Goal: Find specific page/section

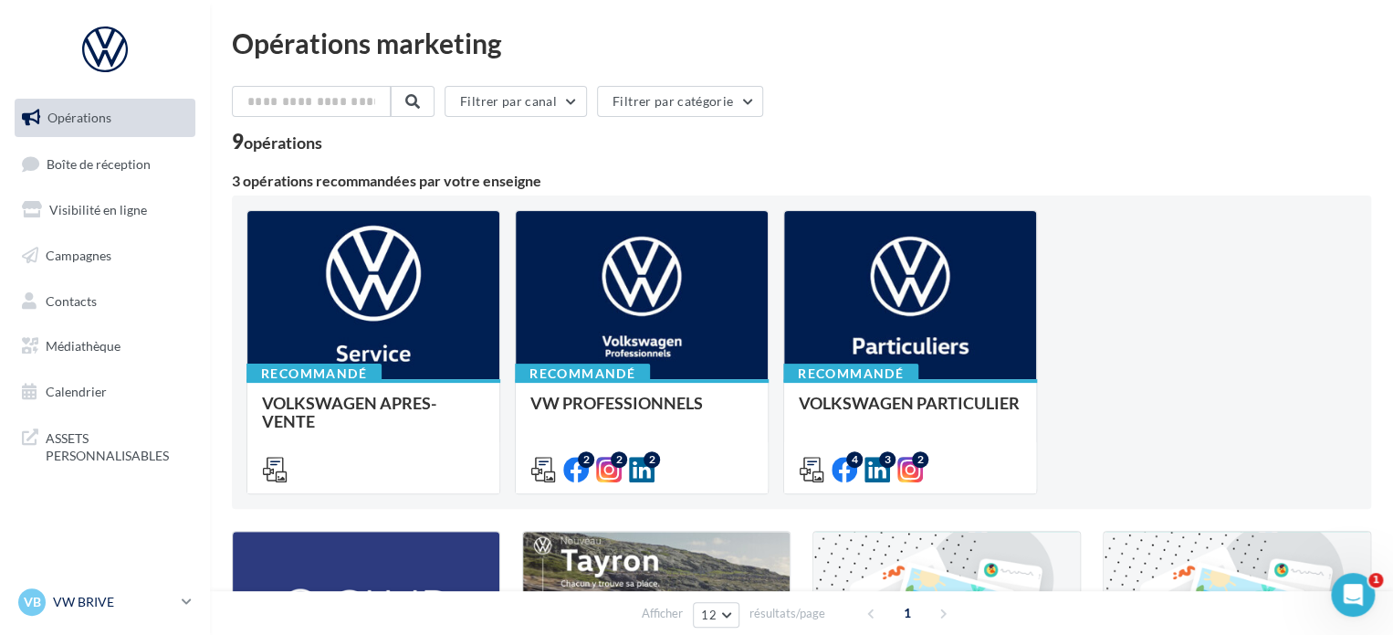
click at [142, 605] on p "VW BRIVE" at bounding box center [113, 602] width 121 height 18
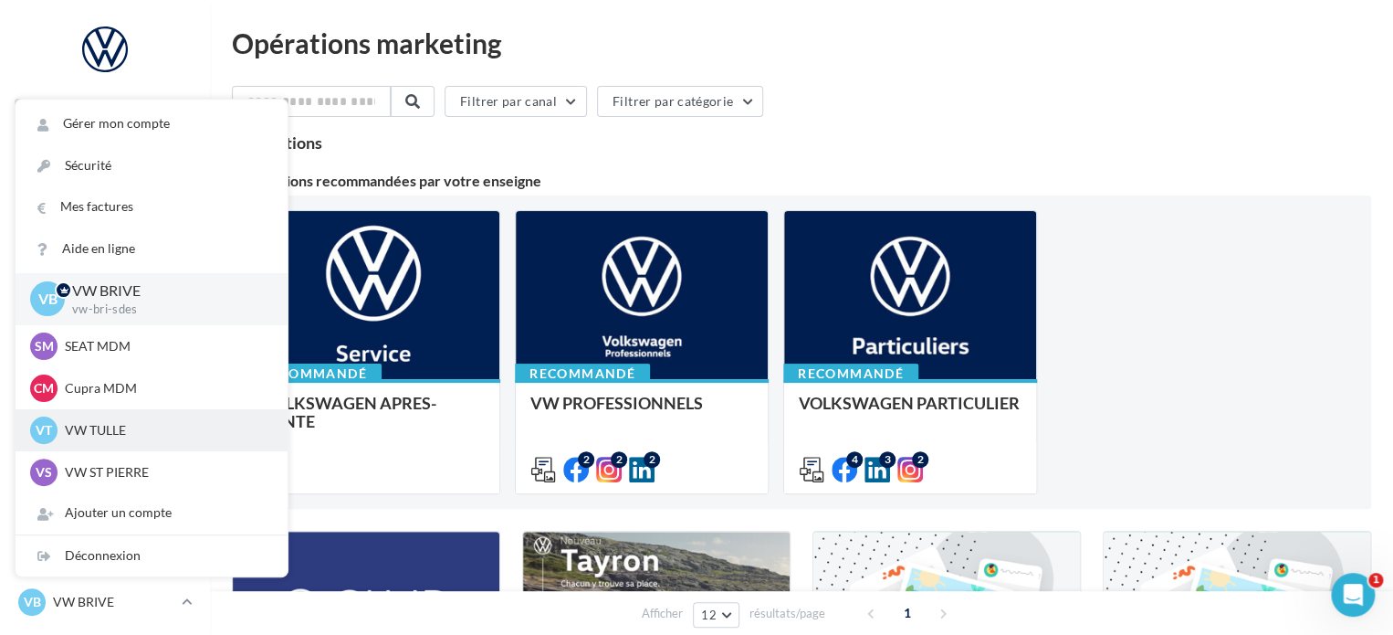
scroll to position [168, 0]
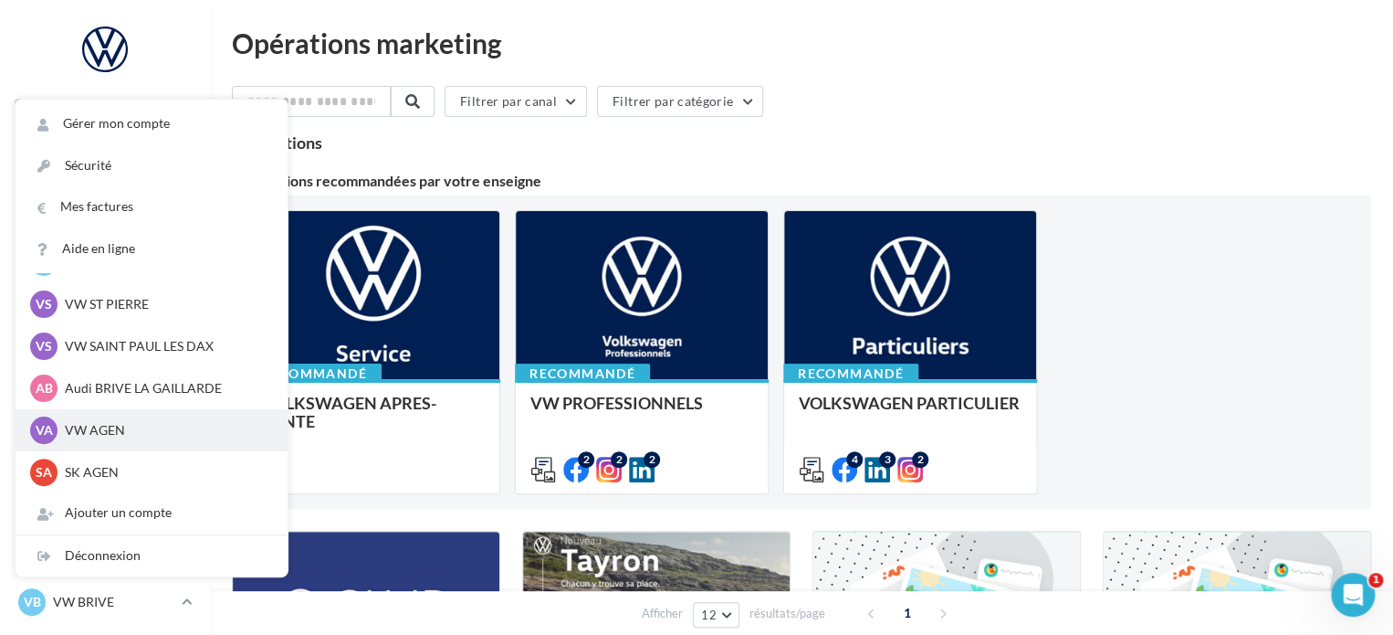
click at [145, 431] on p "VW AGEN" at bounding box center [165, 430] width 201 height 18
click at [127, 431] on p "VW AGEN" at bounding box center [165, 430] width 201 height 18
click at [96, 432] on p "VW AGEN" at bounding box center [165, 430] width 201 height 18
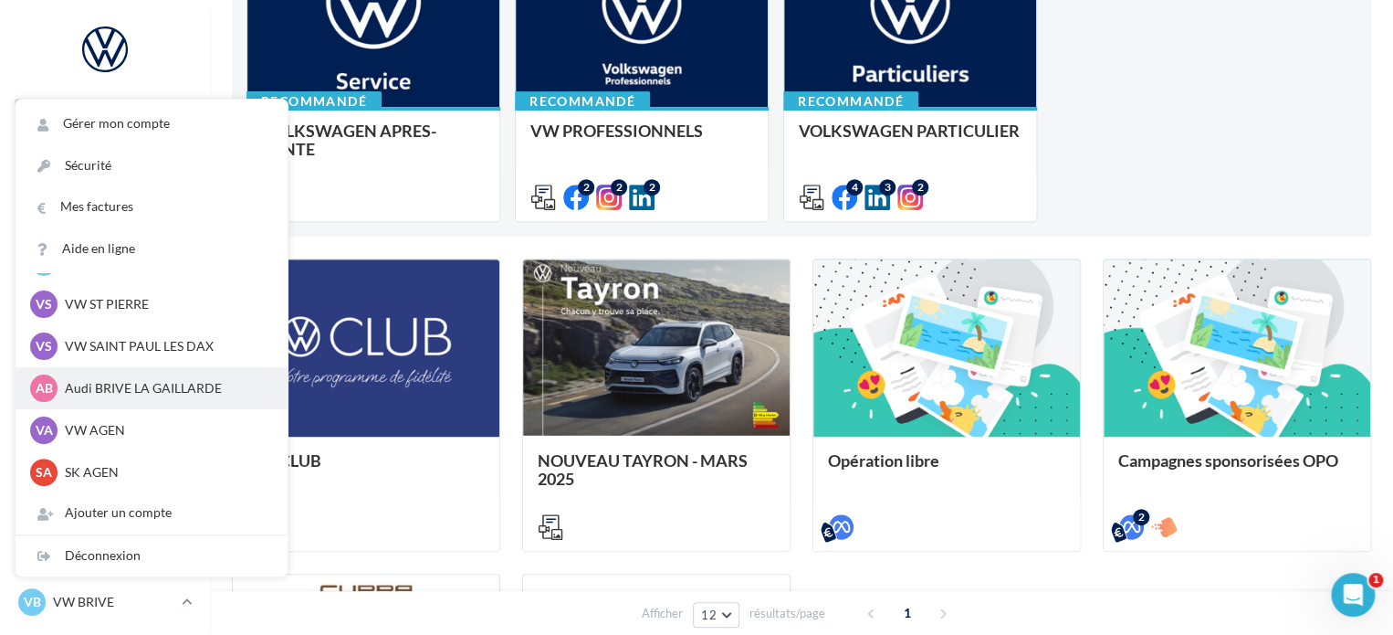
scroll to position [274, 0]
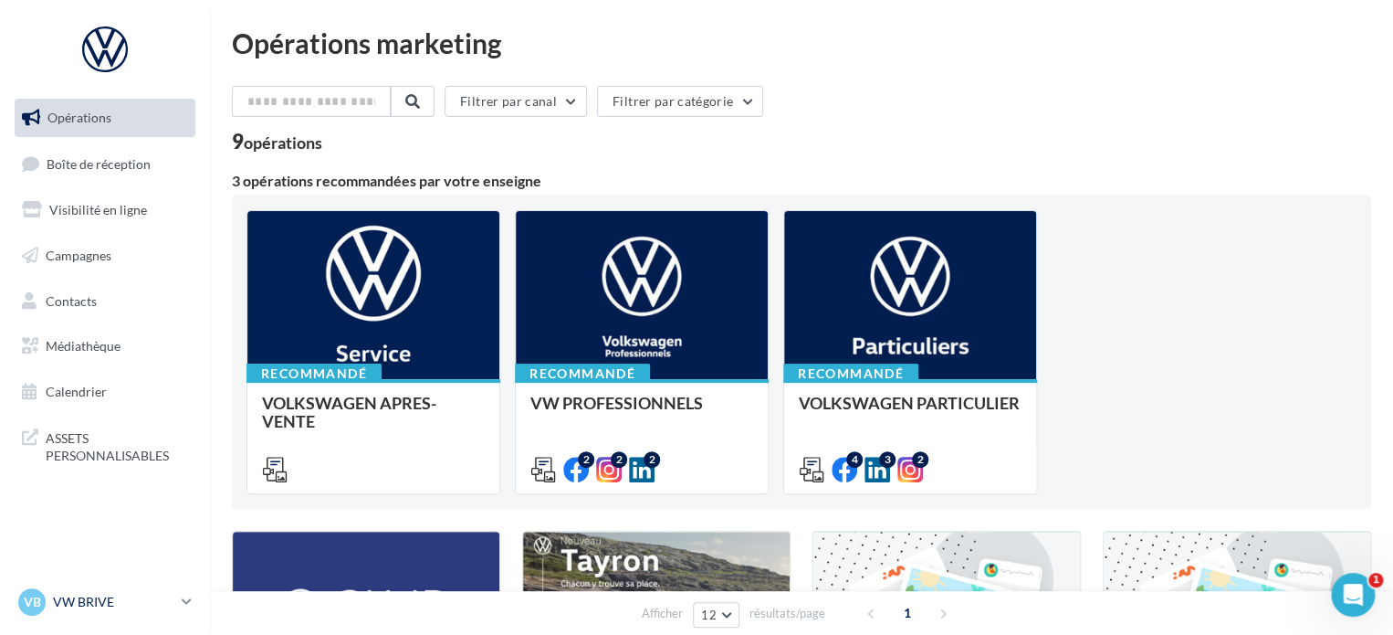
click at [152, 603] on p "VW BRIVE" at bounding box center [113, 602] width 121 height 18
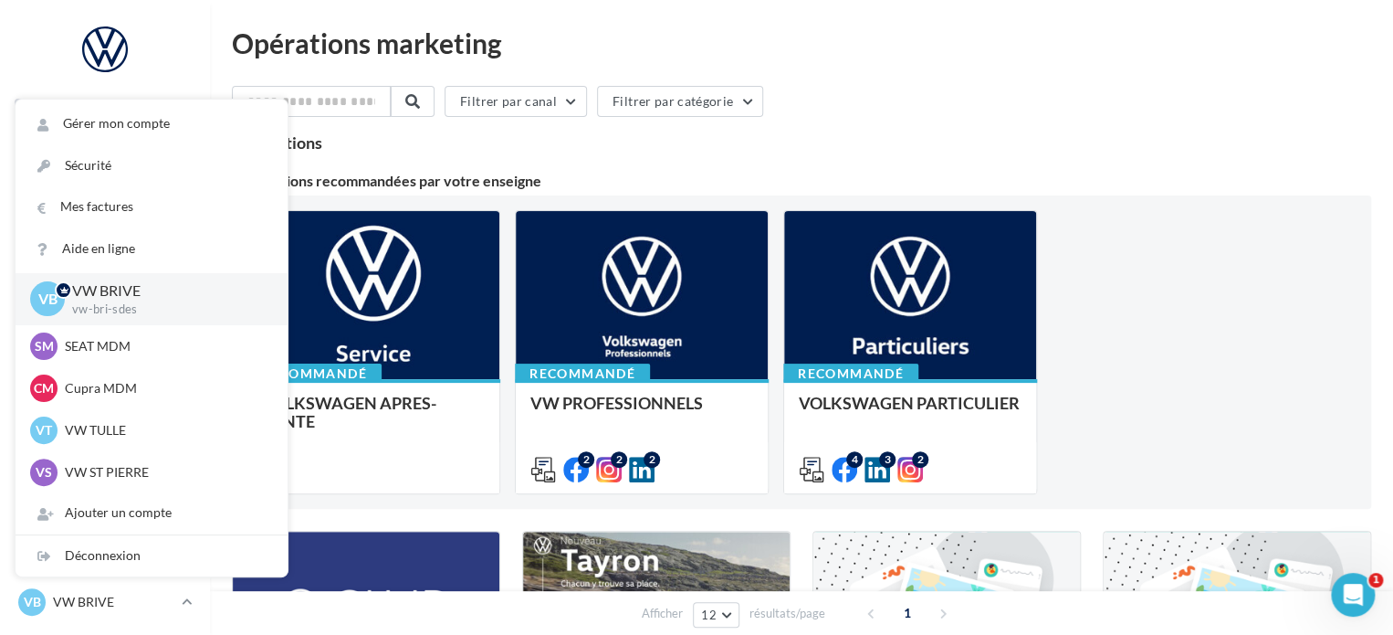
scroll to position [168, 0]
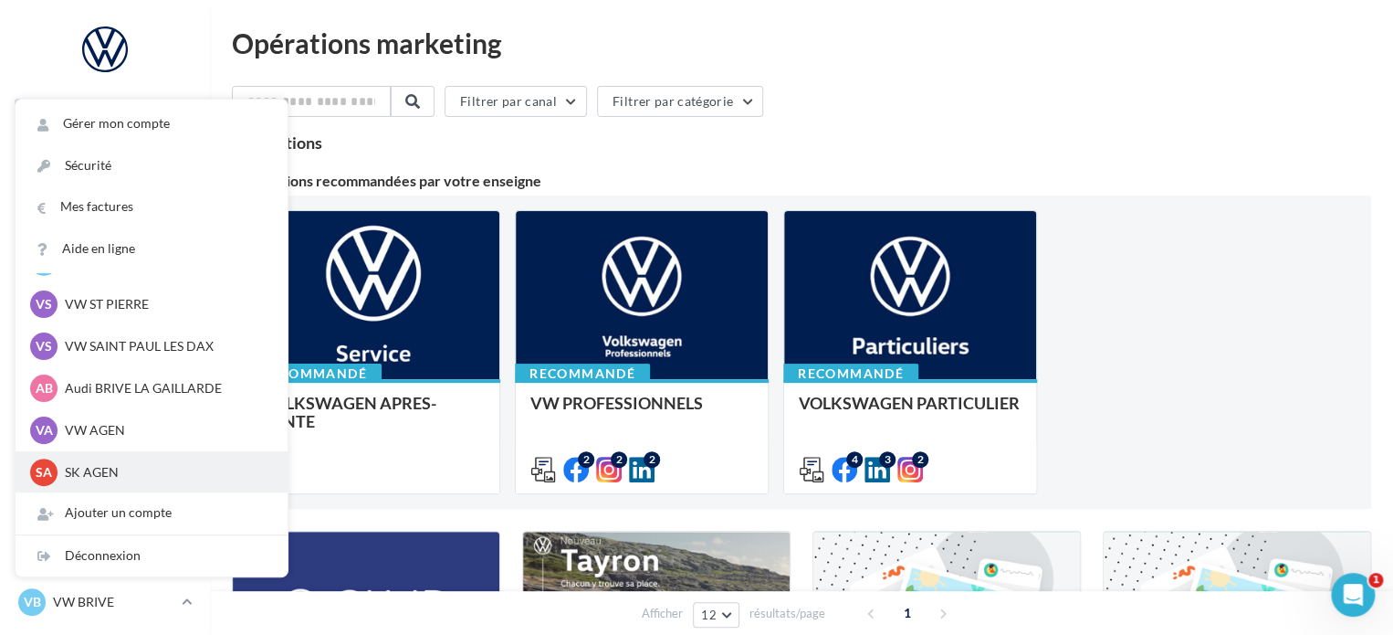
click at [106, 476] on p "SK AGEN" at bounding box center [165, 472] width 201 height 18
